Goal: Task Accomplishment & Management: Complete application form

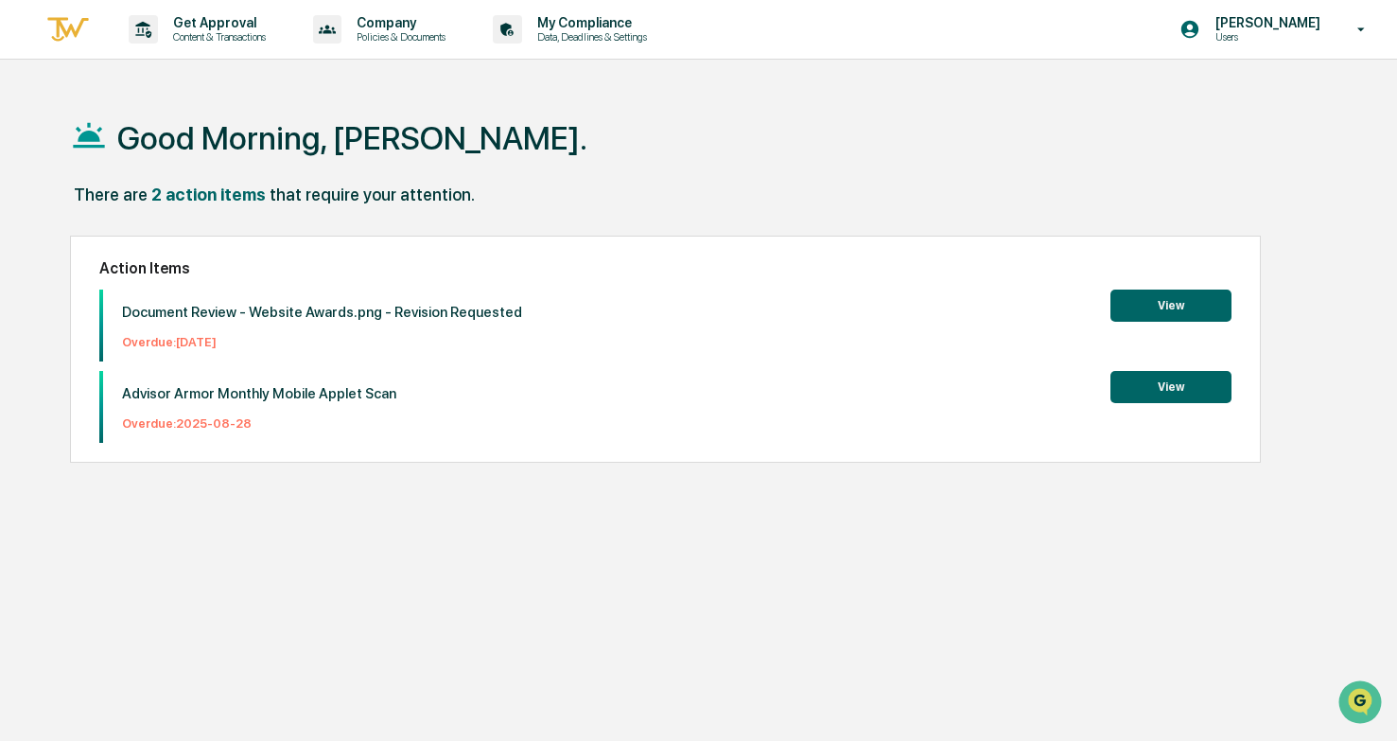
click at [117, 552] on div "Good Morning, [PERSON_NAME]. There are 2 action items that require your attenti…" at bounding box center [699, 460] width 1314 height 741
click at [175, 28] on p "Get Approval" at bounding box center [216, 22] width 117 height 15
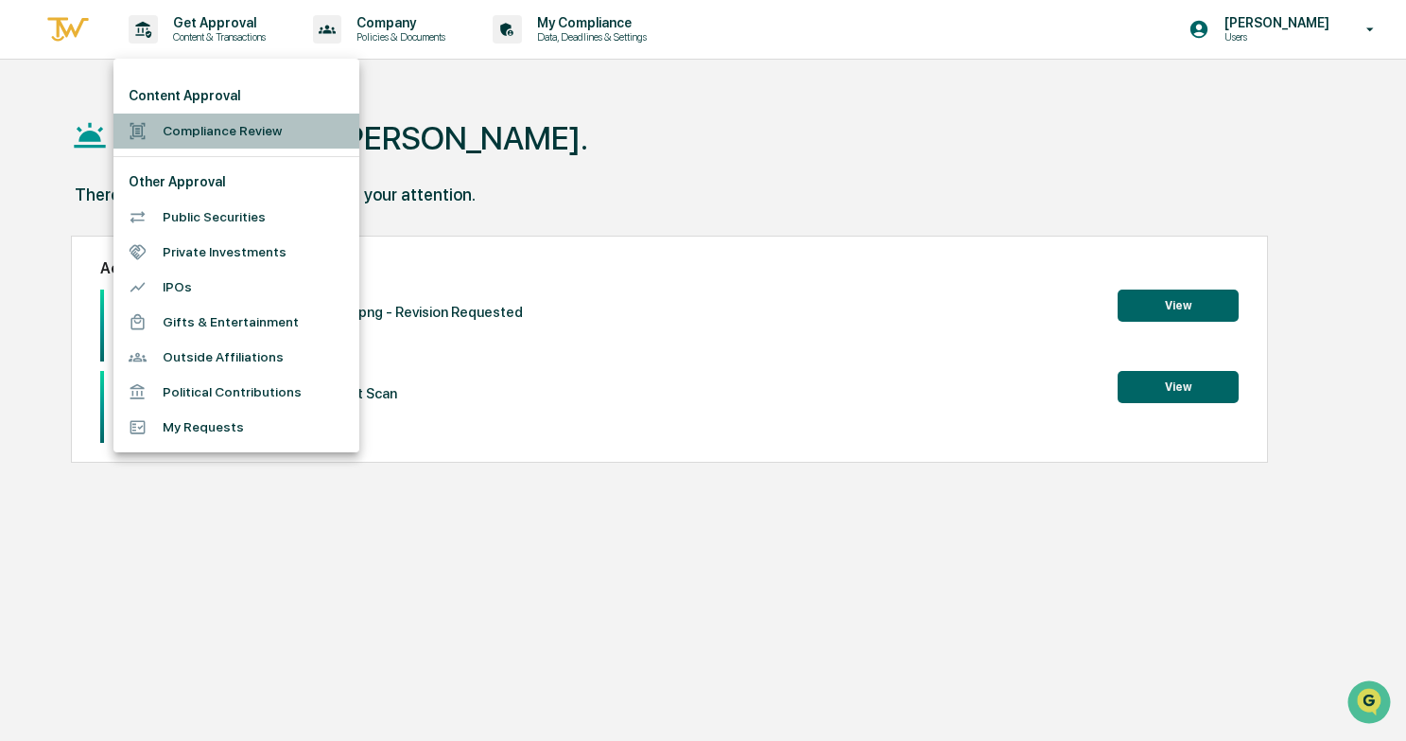
click at [168, 140] on li "Compliance Review" at bounding box center [236, 130] width 246 height 35
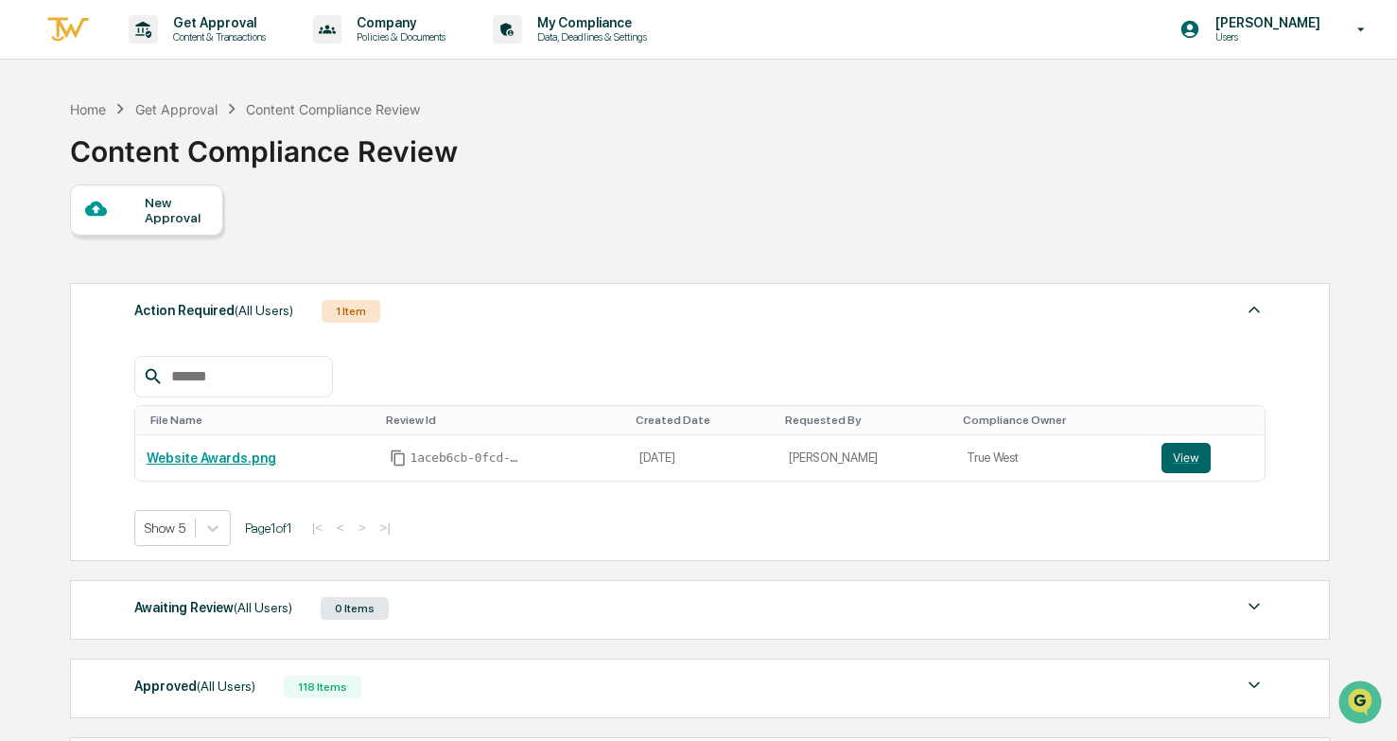
click at [156, 224] on div "New Approval" at bounding box center [176, 210] width 63 height 30
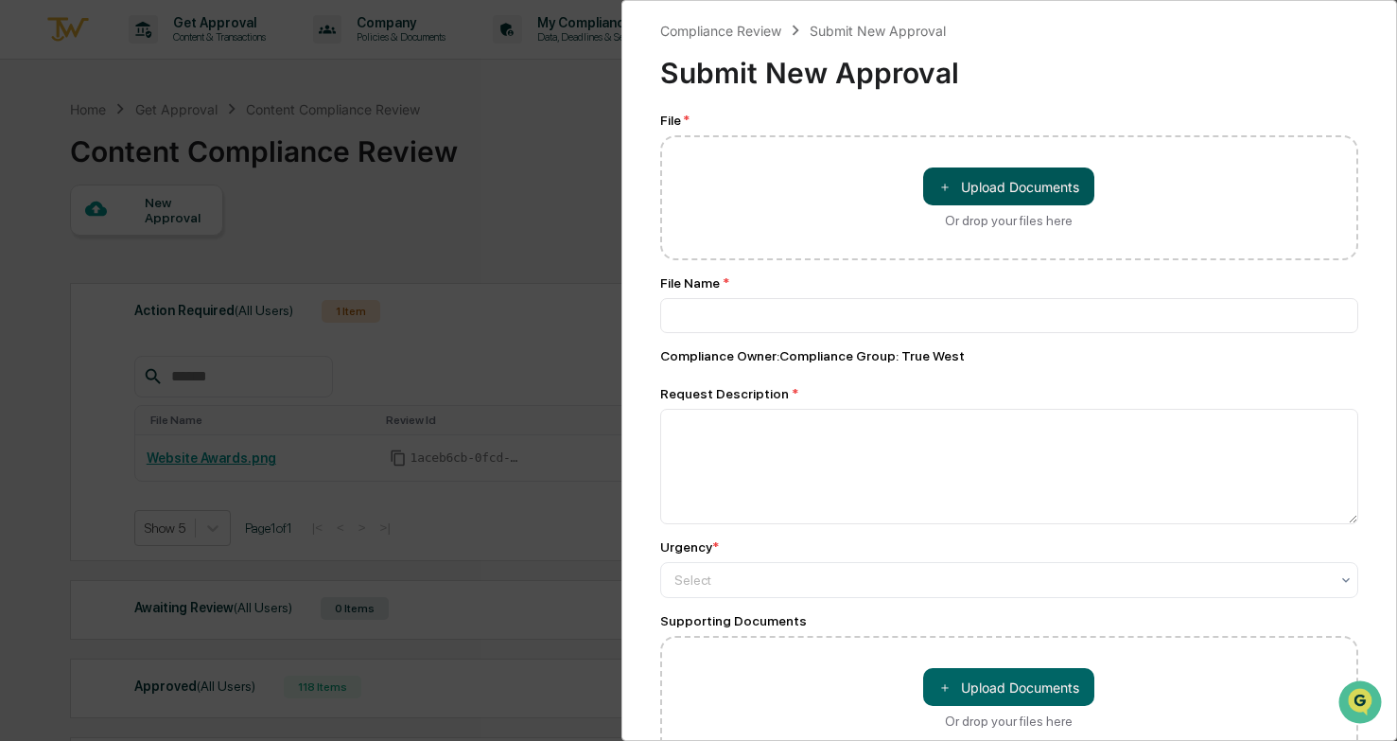
click at [967, 173] on button "＋ Upload Documents" at bounding box center [1008, 186] width 171 height 38
type input "**********"
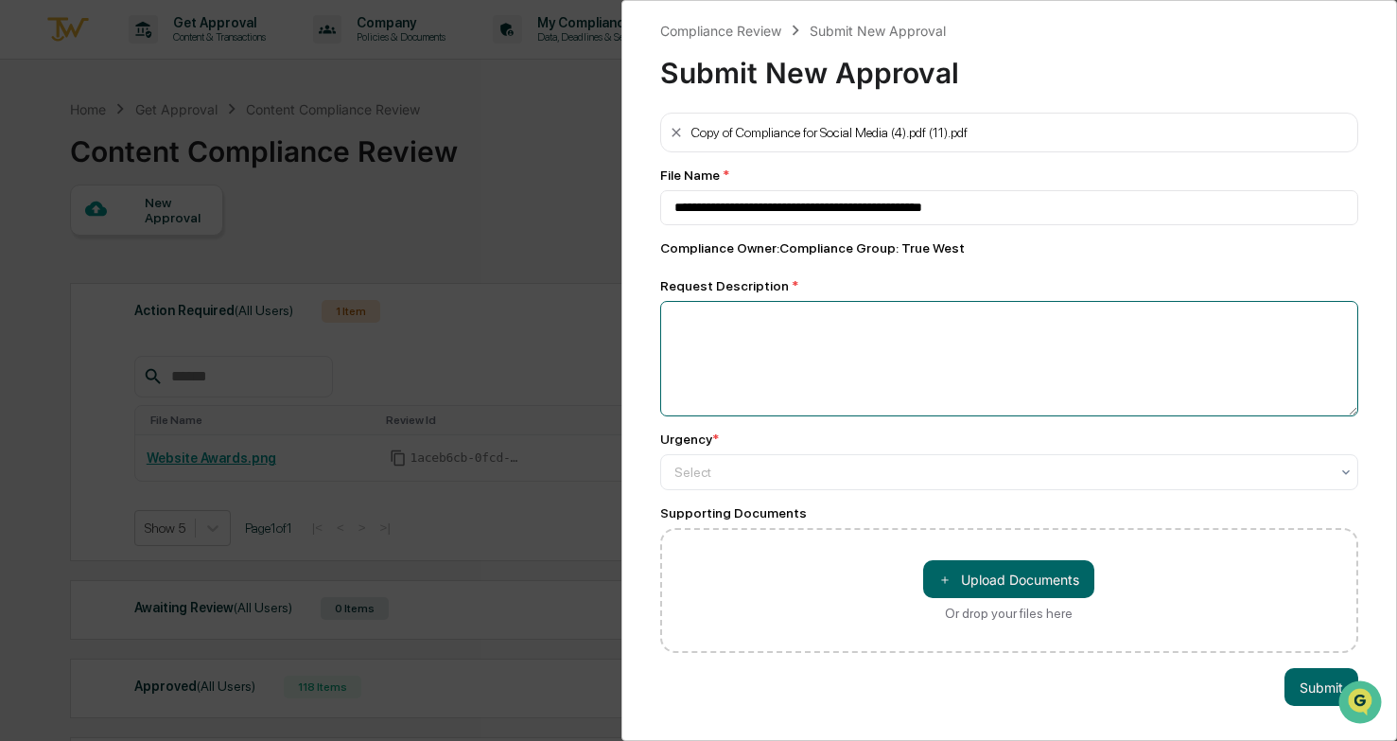
click at [1068, 337] on textarea at bounding box center [1009, 358] width 699 height 115
type textarea "**********"
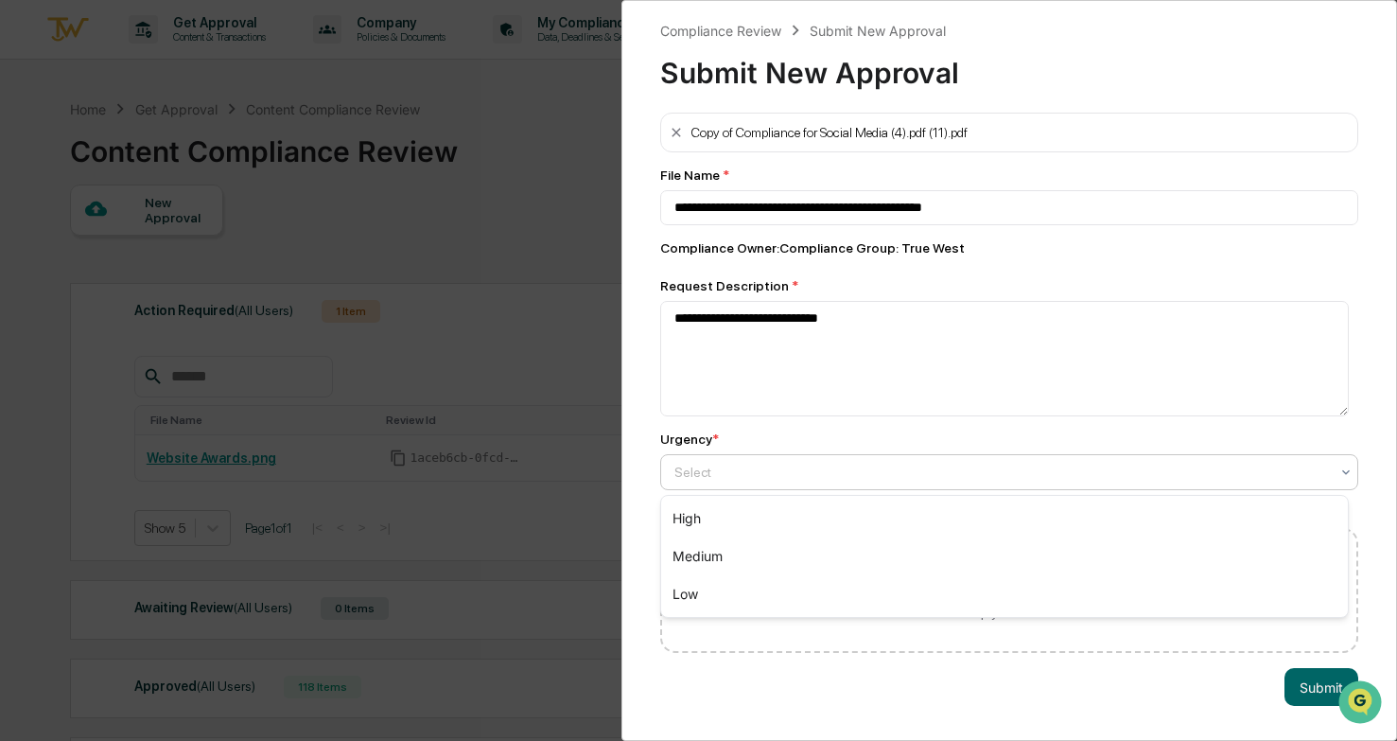
click at [1118, 463] on div at bounding box center [1001, 471] width 655 height 19
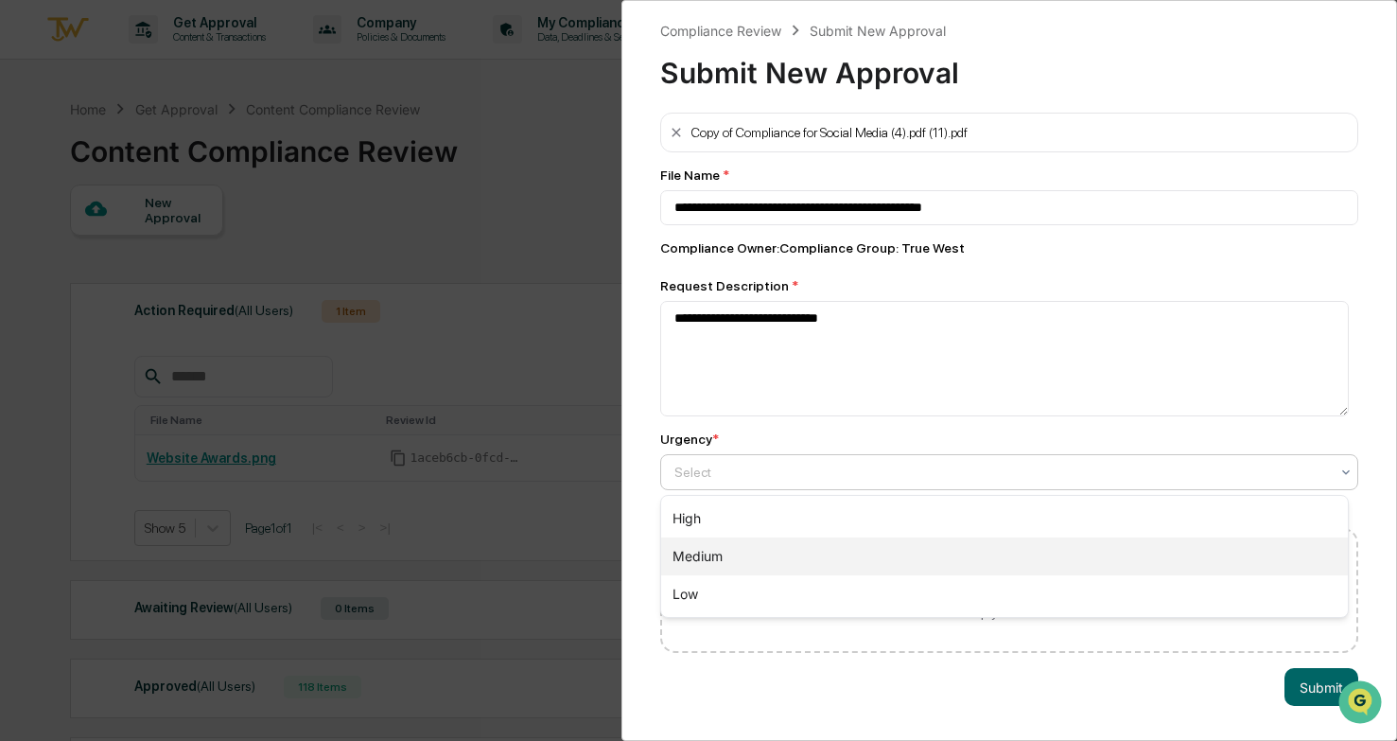
click at [1051, 554] on div "Medium" at bounding box center [1005, 556] width 688 height 38
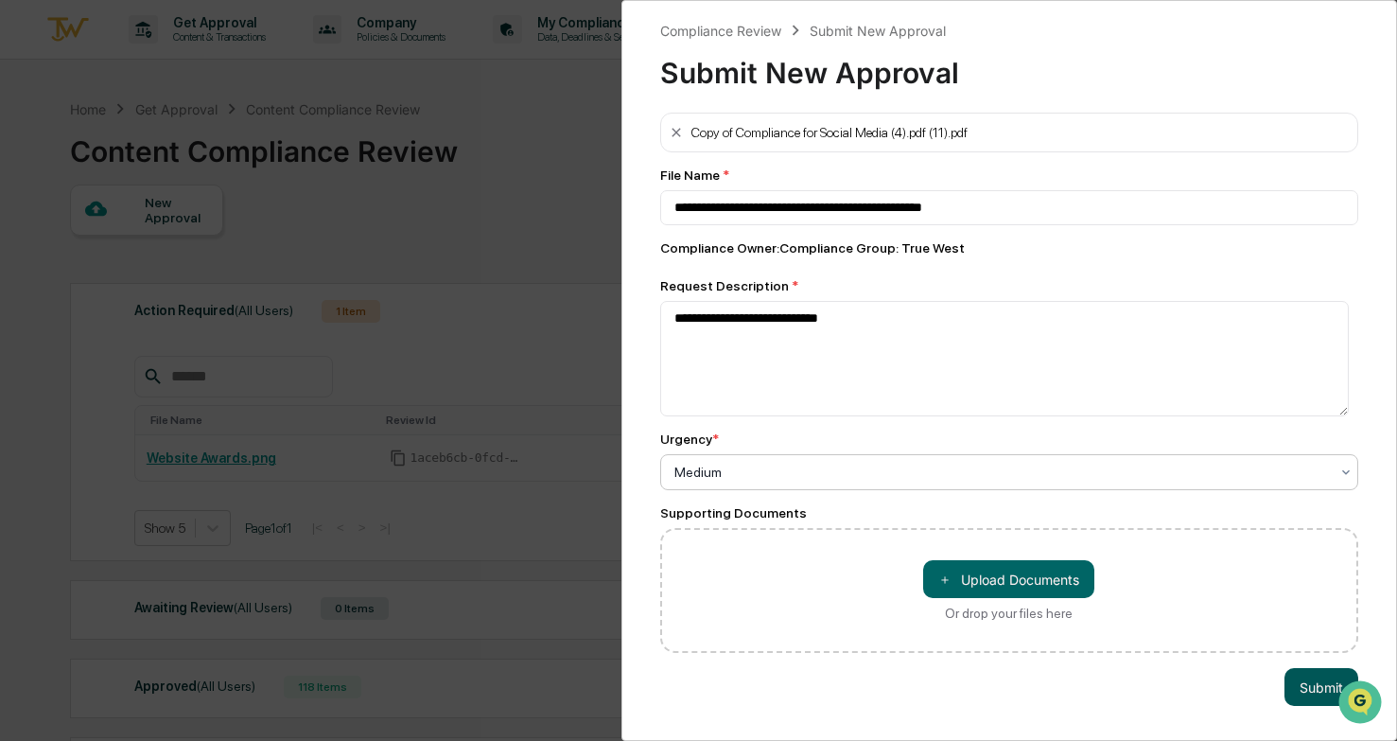
click at [1305, 694] on button "Submit" at bounding box center [1321, 687] width 74 height 38
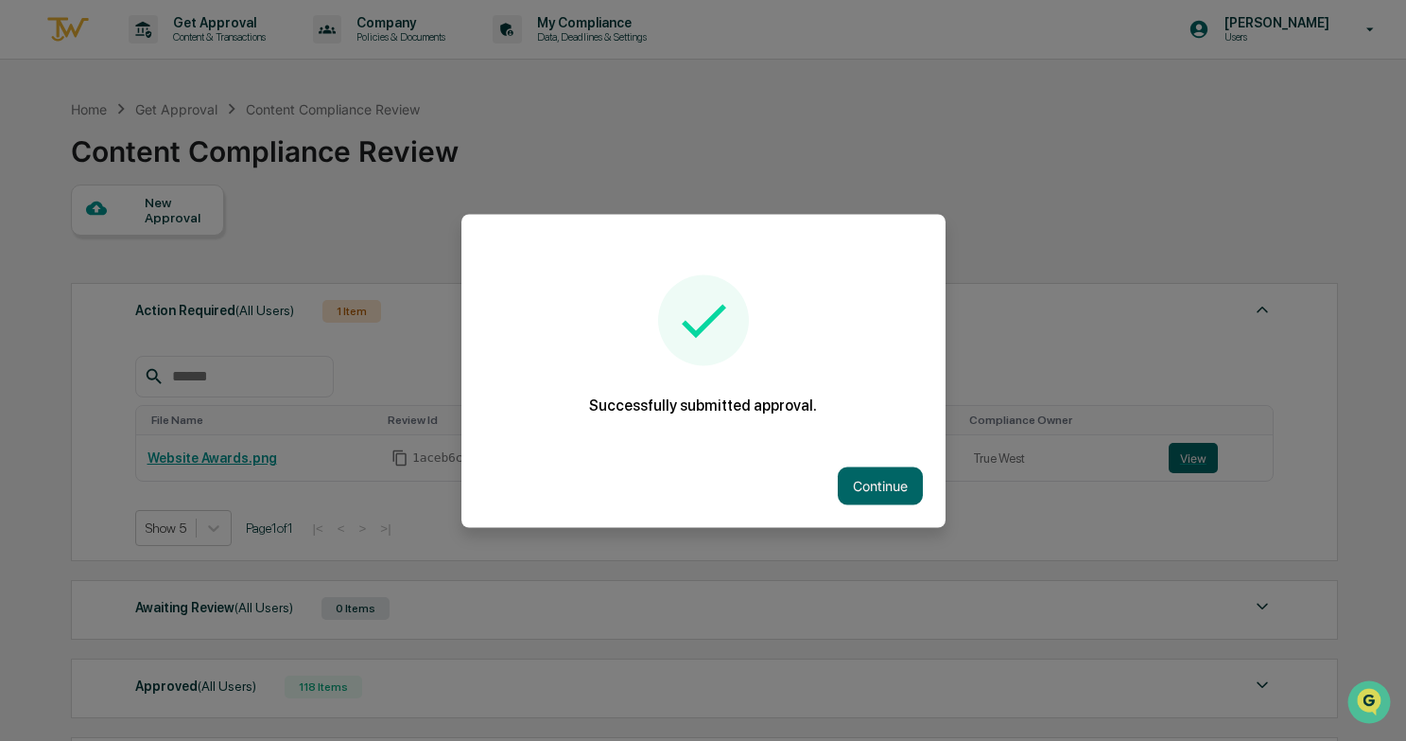
click at [898, 465] on div "Continue" at bounding box center [704, 485] width 484 height 83
click at [890, 495] on button "Continue" at bounding box center [880, 485] width 85 height 38
